Goal: Task Accomplishment & Management: Complete application form

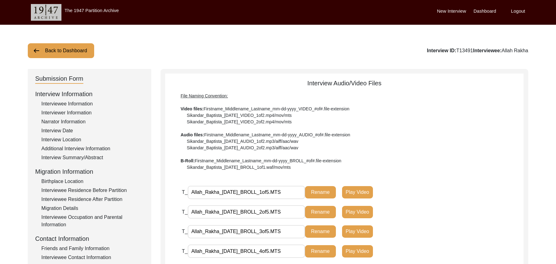
scroll to position [163, 0]
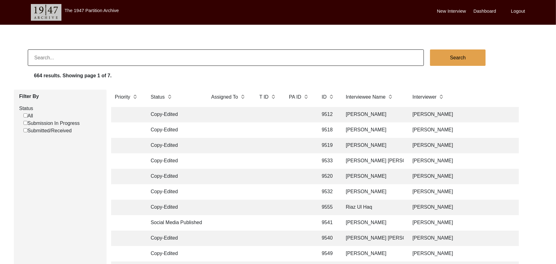
click at [25, 122] on input "Submission In Progress" at bounding box center [25, 123] width 4 height 4
checkbox input "false"
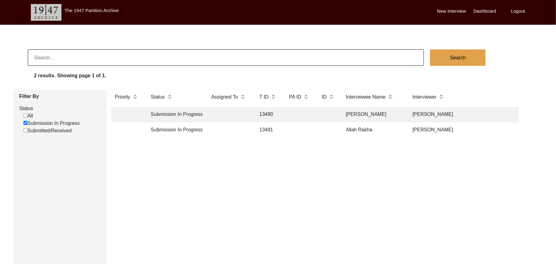
click at [265, 113] on td "13490" at bounding box center [268, 114] width 25 height 15
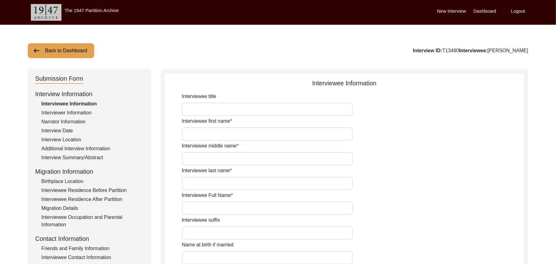
type input "Mr"
type input "[PERSON_NAME]"
type input "[DEMOGRAPHIC_DATA]"
type input "N/A"
type input "[PERSON_NAME]"
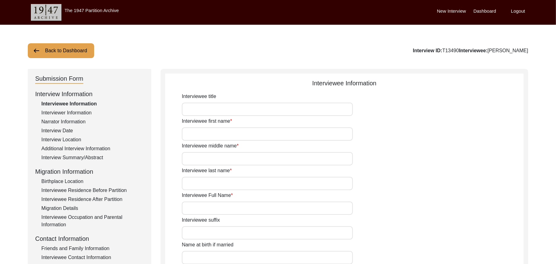
type input "N/A"
type input "[PERSON_NAME]"
type input "1923"
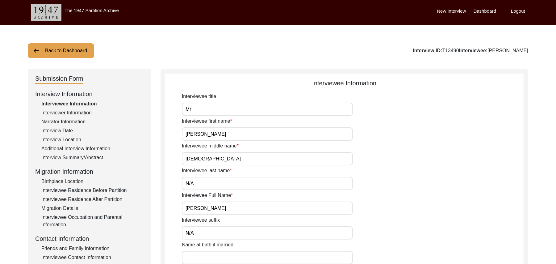
type input "102 Years"
type input "[DEMOGRAPHIC_DATA]"
type input "N/A"
type textarea "N/A"
type input "Punjabi"
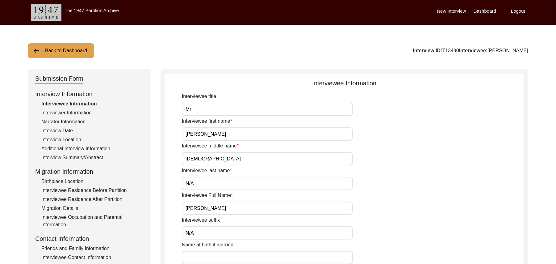
type input "Majha"
type input "[DEMOGRAPHIC_DATA]"
type input "Araein"
click at [115, 215] on div "Interviewee Occupation and Parental Information" at bounding box center [92, 220] width 102 height 15
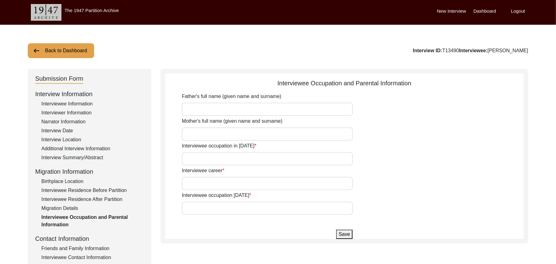
type input "[PERSON_NAME]"
type input "add"
type input "Farmer"
type input "Don't work anymore"
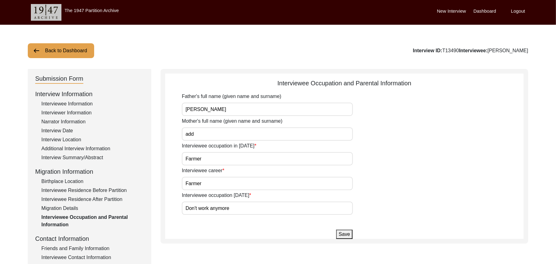
click at [199, 134] on input "add" at bounding box center [267, 133] width 171 height 13
type input "a"
type input "Maryam"
click at [207, 158] on input "Farmer" at bounding box center [267, 158] width 171 height 13
click at [341, 231] on button "Save" at bounding box center [344, 233] width 16 height 9
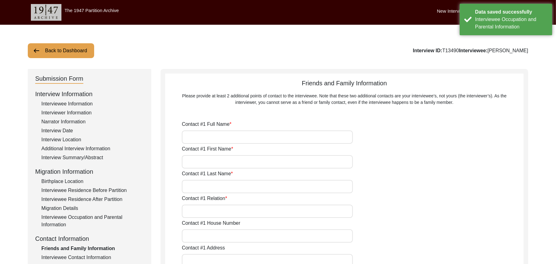
type input "[PERSON_NAME]"
type input "Nusrit"
type input "Hussain"
type input "Son"
type input "N/A"
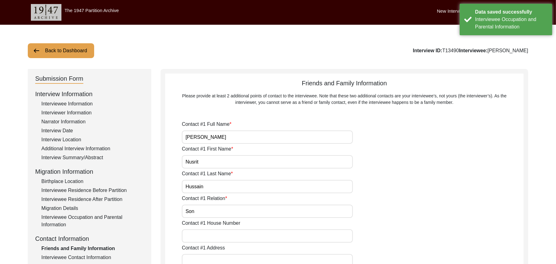
type input "Chak 385JB Solehrian"
type input "N/A"
type input "Chak 385JB Solehrian"
type input "[PERSON_NAME]/ [PERSON_NAME]"
type input "[GEOGRAPHIC_DATA]"
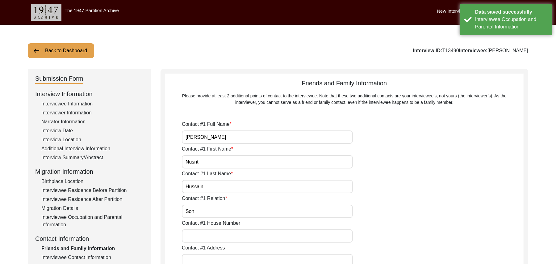
type input "add"
type input "[GEOGRAPHIC_DATA]"
type input "Chak 385JB"
type input "03407882591"
type input "N/A"
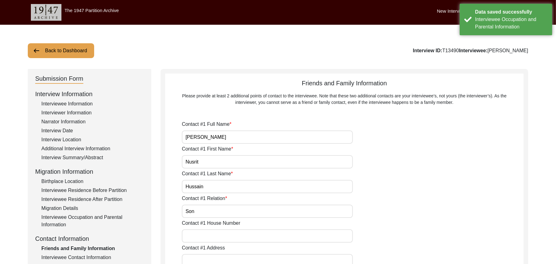
type input "N/A"
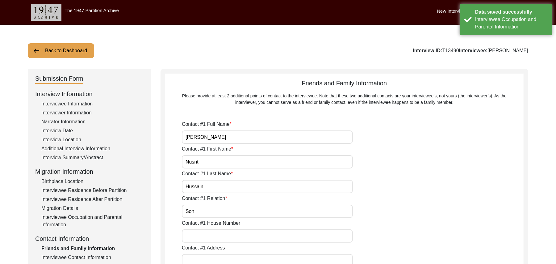
type input "[PERSON_NAME]"
type input "Son"
type input "N/A"
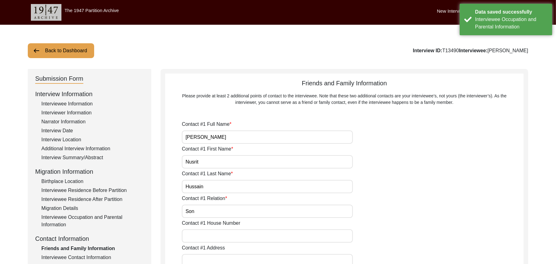
type input "Chak 385Jb"
type input "N/A"
type input "Chak 385JB"
type input "[PERSON_NAME]/ [PERSON_NAME]"
type input "[GEOGRAPHIC_DATA]"
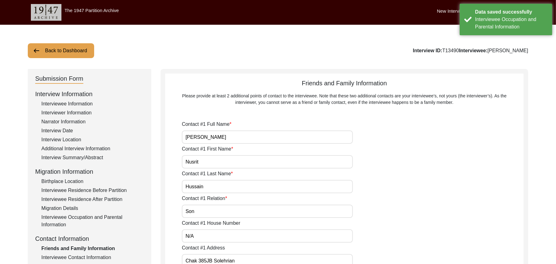
type input "36070"
type input "[GEOGRAPHIC_DATA]"
type input "Chak 385JB"
type input "0306-3269889"
type input "N/A"
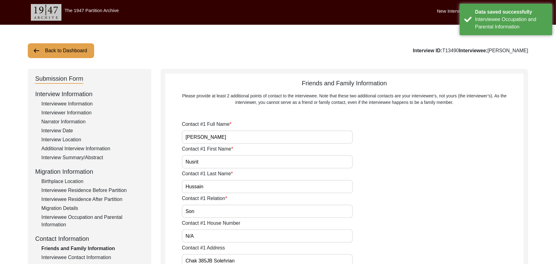
type input "N/A"
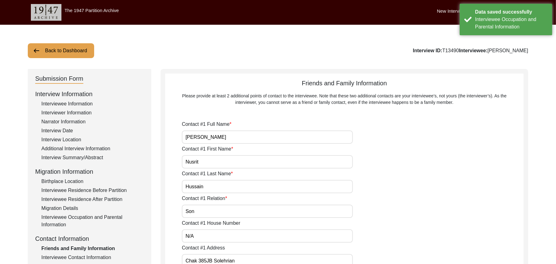
type input "N/A"
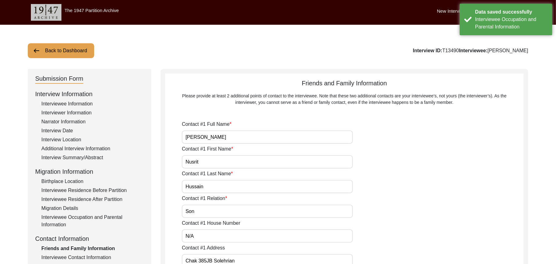
type input "N/A"
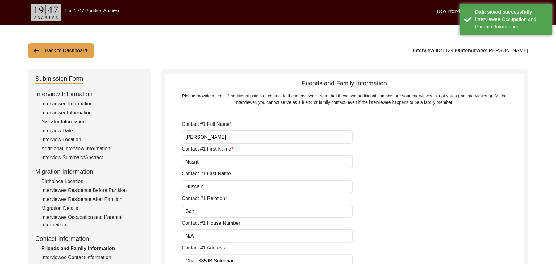
type input "N/A"
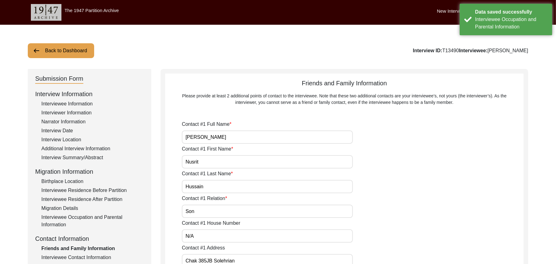
type input "N/A"
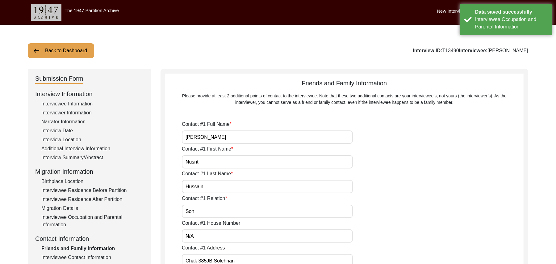
type input "N/A"
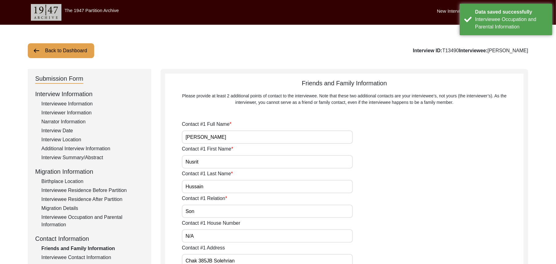
type input "N/A"
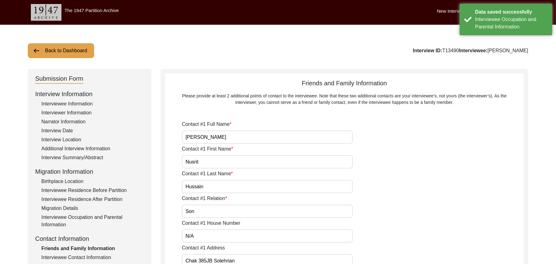
type input "N/A"
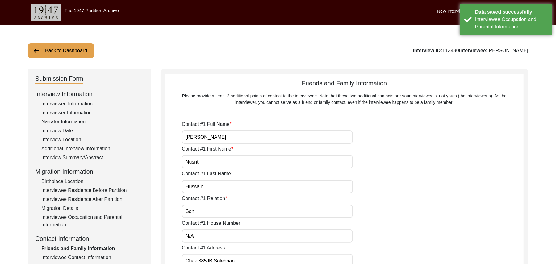
type input "N/A"
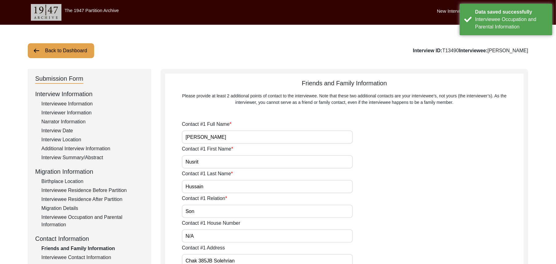
type input "N/A"
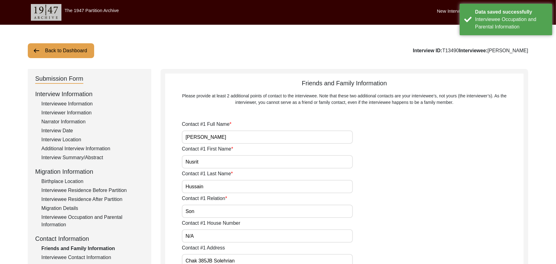
type input "N/A"
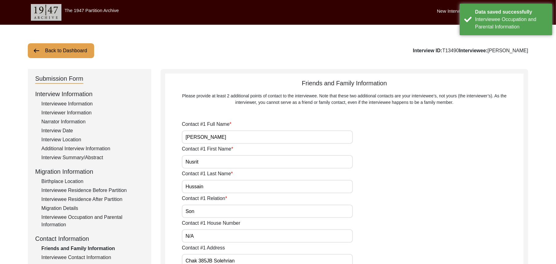
type input "N/A"
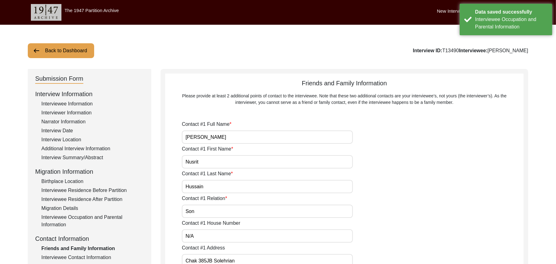
type input "N/A"
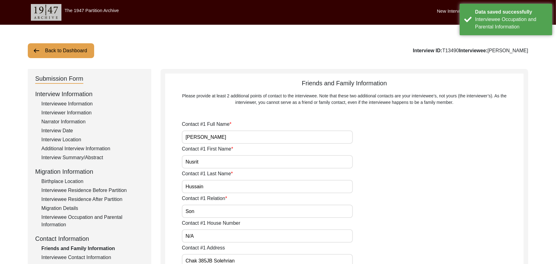
type input "N/A"
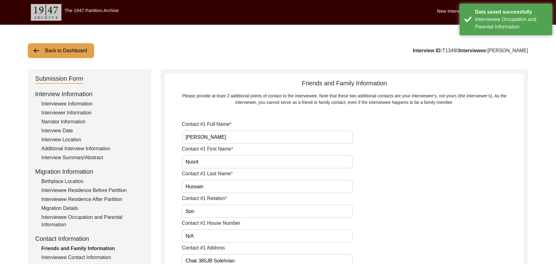
type input "N/A"
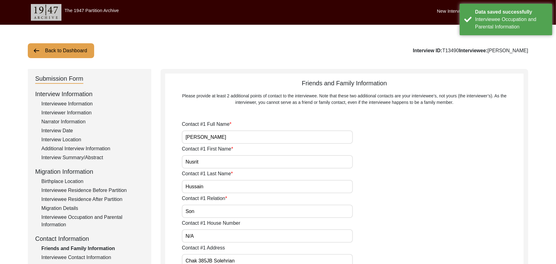
type input "N/A"
